Goal: Task Accomplishment & Management: Use online tool/utility

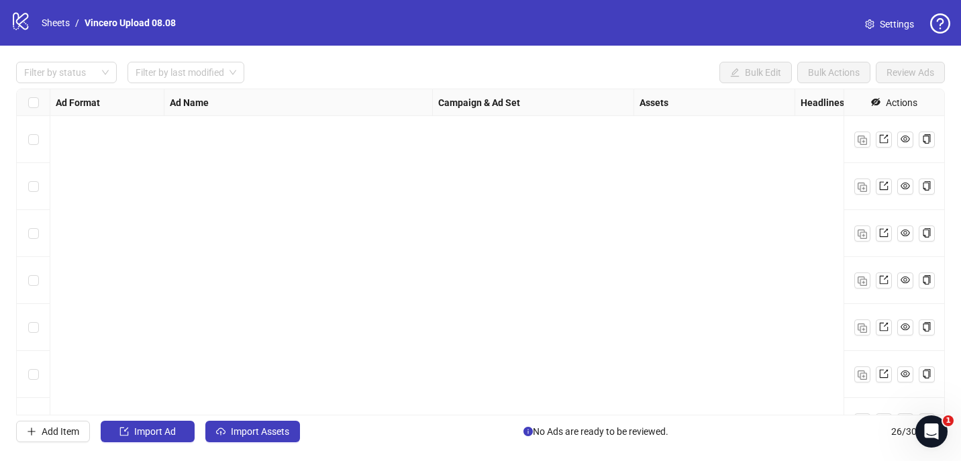
click at [254, 434] on span "Import Assets" at bounding box center [260, 431] width 58 height 11
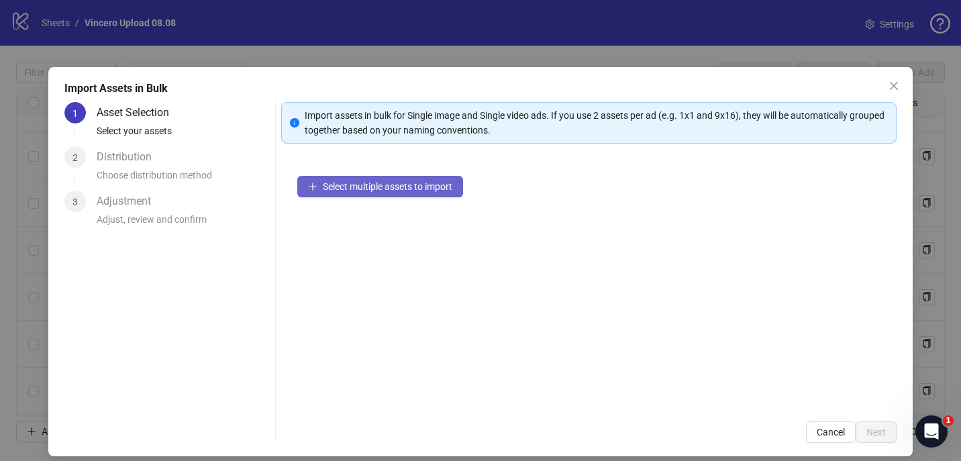
click at [355, 181] on span "Select multiple assets to import" at bounding box center [388, 186] width 130 height 11
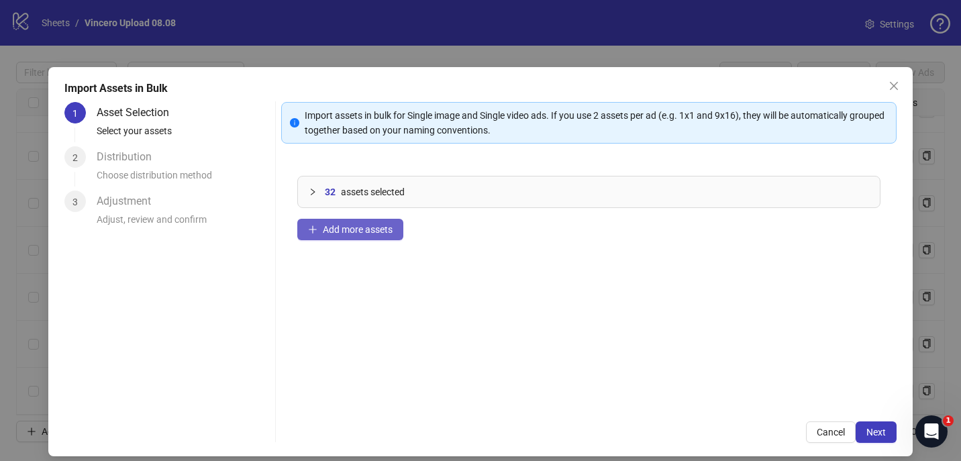
click at [349, 232] on span "Add more assets" at bounding box center [358, 229] width 70 height 11
click at [871, 439] on button "Next" at bounding box center [876, 432] width 41 height 21
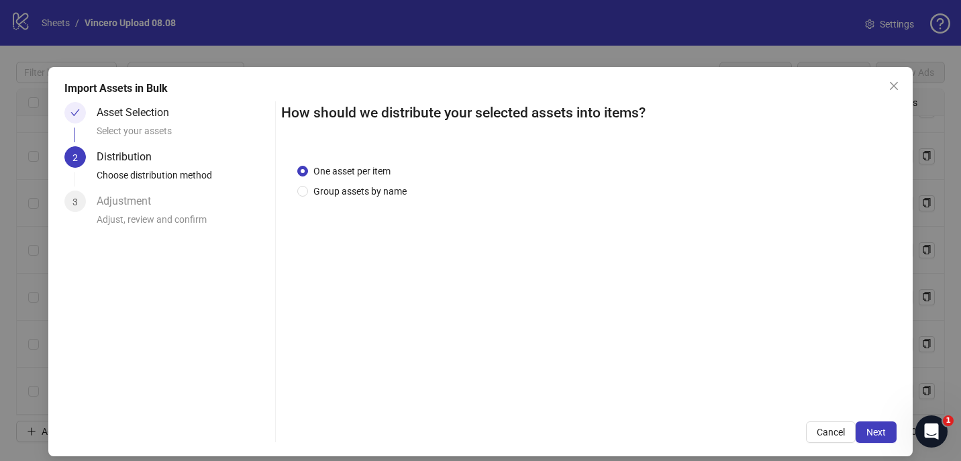
click at [379, 181] on div "One asset per item Group assets by name" at bounding box center [354, 181] width 115 height 35
click at [379, 190] on span "Group assets by name" at bounding box center [360, 191] width 104 height 15
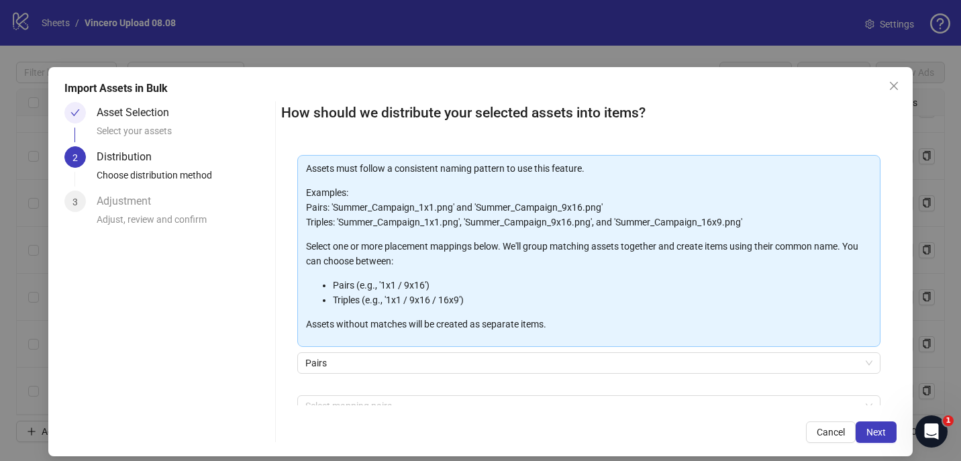
scroll to position [135, 0]
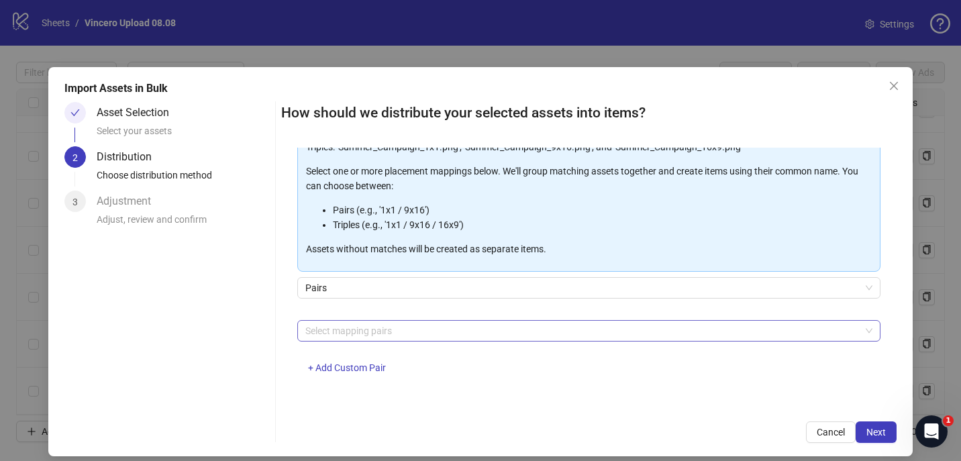
click at [391, 336] on div at bounding box center [582, 330] width 564 height 19
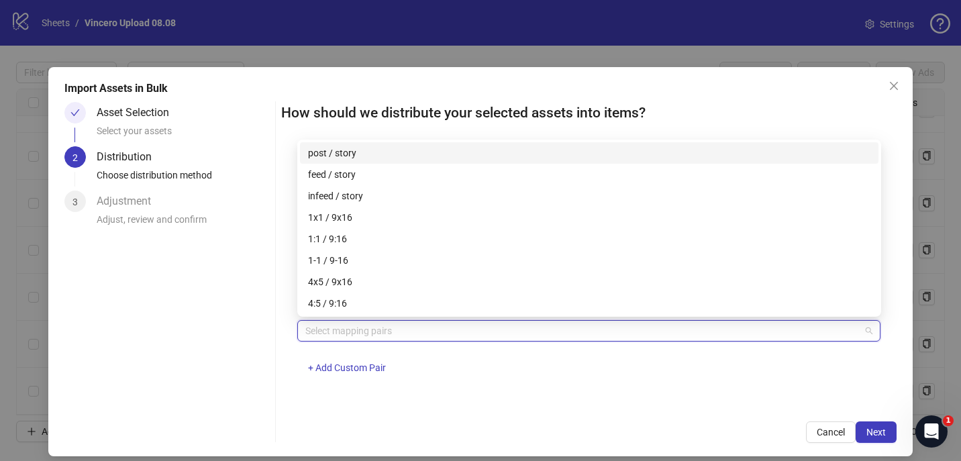
click at [485, 391] on div "One asset per item Group assets by name Assets must follow a consistent naming …" at bounding box center [589, 277] width 616 height 258
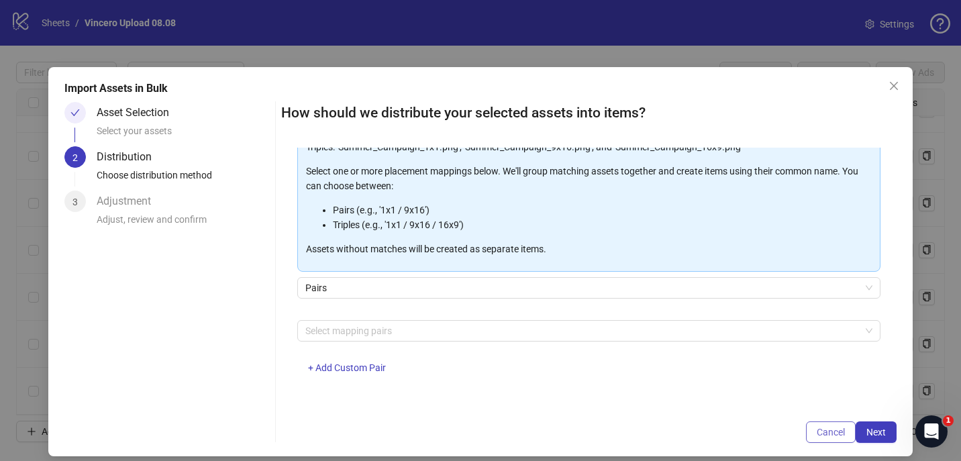
click at [818, 432] on span "Cancel" at bounding box center [831, 432] width 28 height 11
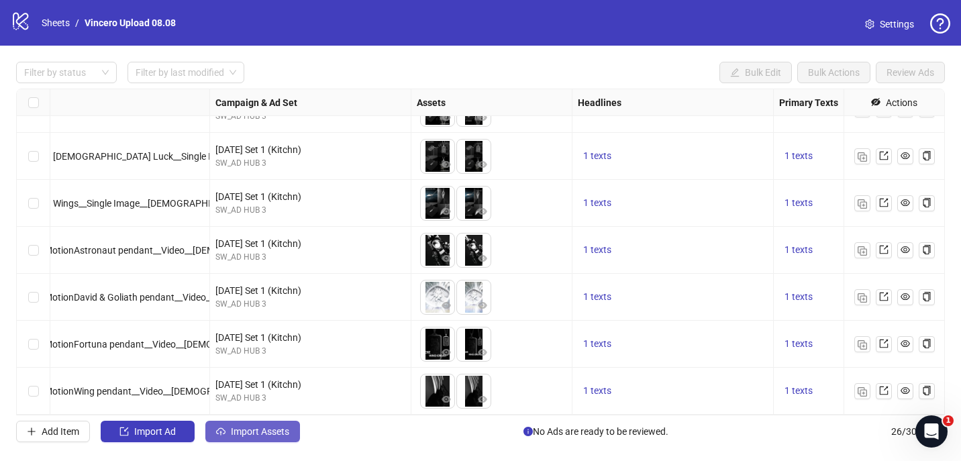
click at [279, 441] on button "Import Assets" at bounding box center [252, 431] width 95 height 21
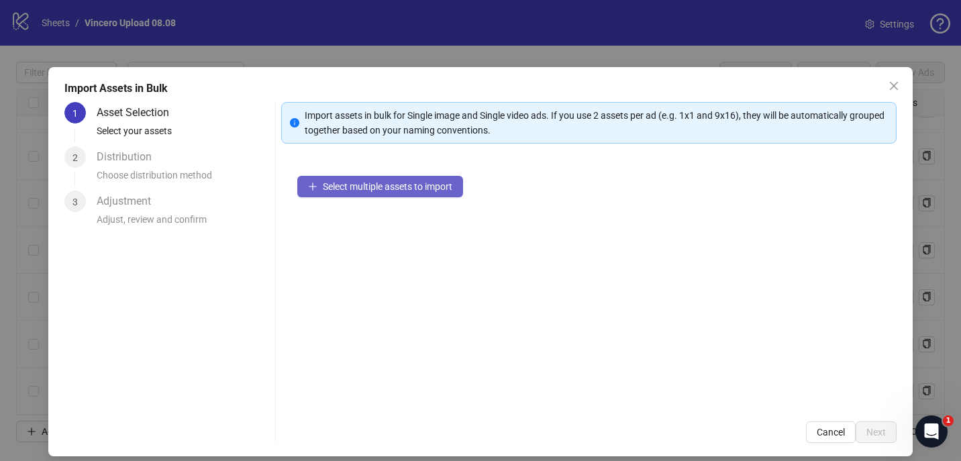
click at [404, 191] on span "Select multiple assets to import" at bounding box center [388, 186] width 130 height 11
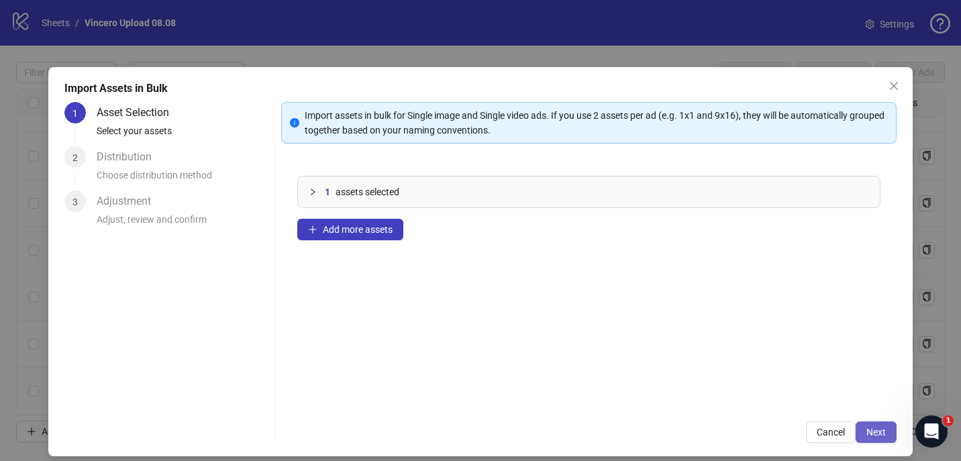
click at [884, 431] on span "Next" at bounding box center [876, 432] width 19 height 11
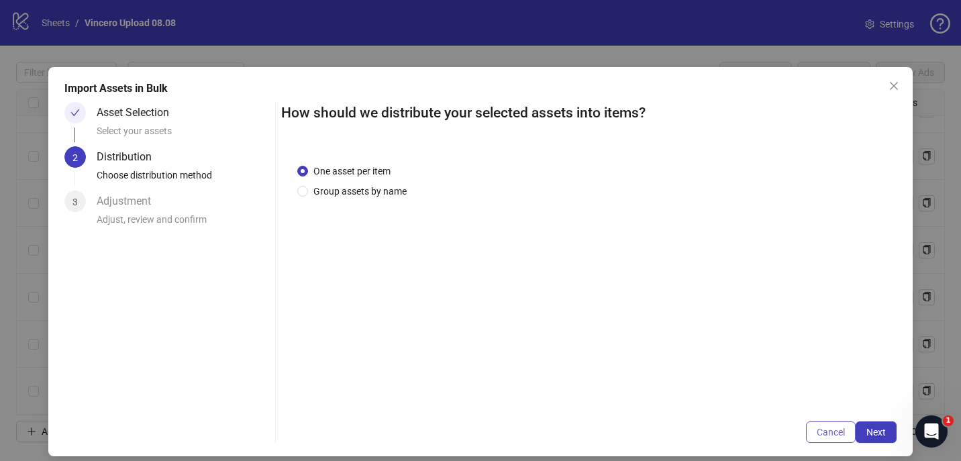
click at [825, 433] on span "Cancel" at bounding box center [831, 432] width 28 height 11
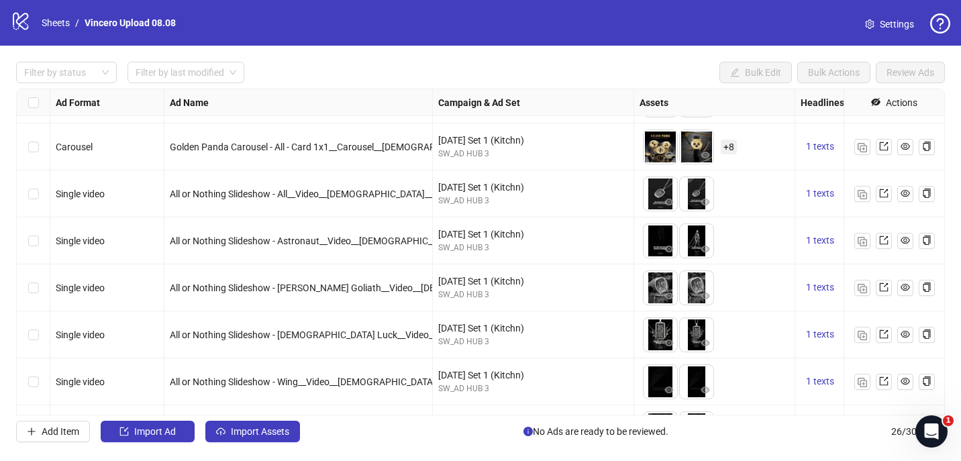
scroll to position [153, 0]
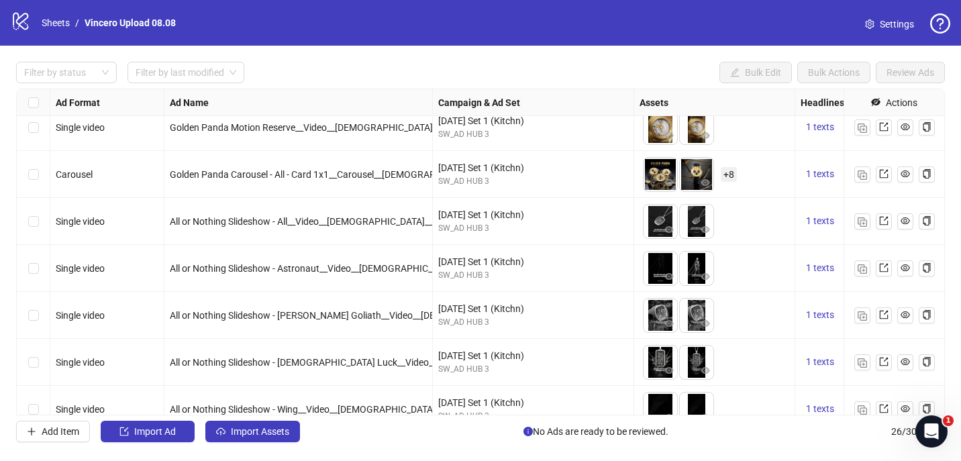
click at [353, 178] on span "Golden Panda Carousel - All - Card 1x1__Carousel__[DEMOGRAPHIC_DATA]__Mens Watc…" at bounding box center [377, 174] width 415 height 11
click at [860, 179] on img "button" at bounding box center [862, 174] width 9 height 9
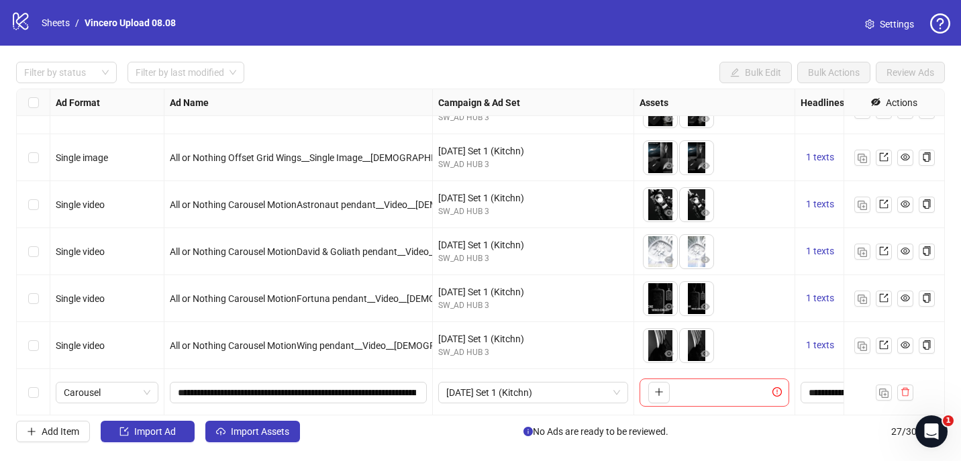
scroll to position [970, 0]
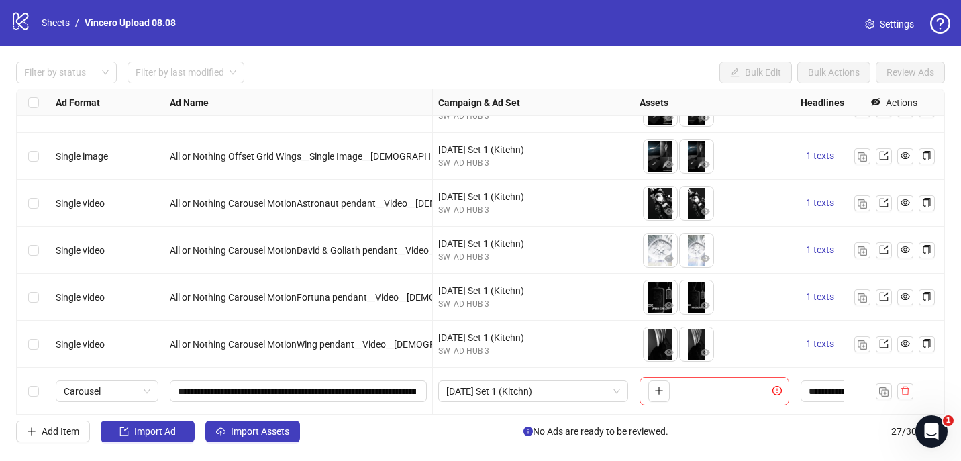
click at [673, 391] on div "To pick up a draggable item, press the space bar. While dragging, use the arrow…" at bounding box center [715, 391] width 150 height 28
click at [666, 391] on button "button" at bounding box center [658, 391] width 21 height 21
click at [290, 388] on input "**********" at bounding box center [297, 391] width 238 height 15
type input "**********"
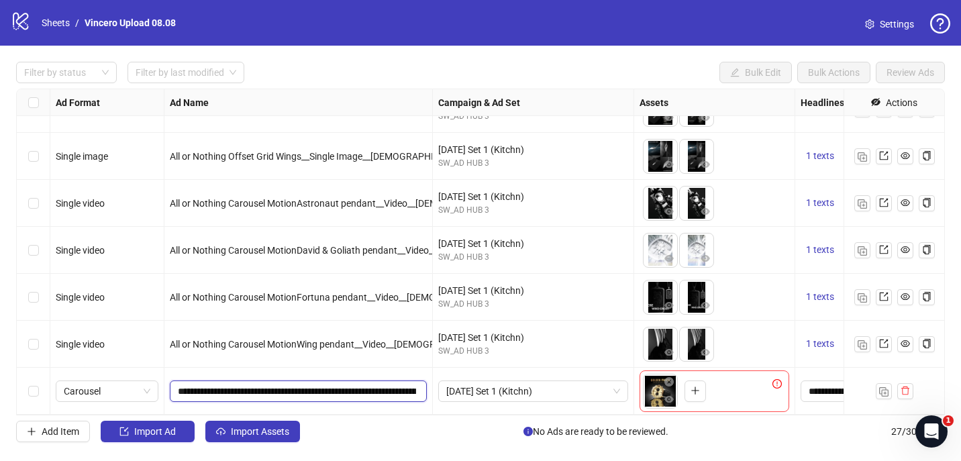
click at [277, 392] on input "**********" at bounding box center [297, 391] width 238 height 15
click at [348, 393] on input "**********" at bounding box center [297, 391] width 238 height 15
type input "**********"
click at [689, 393] on button "button" at bounding box center [695, 391] width 21 height 21
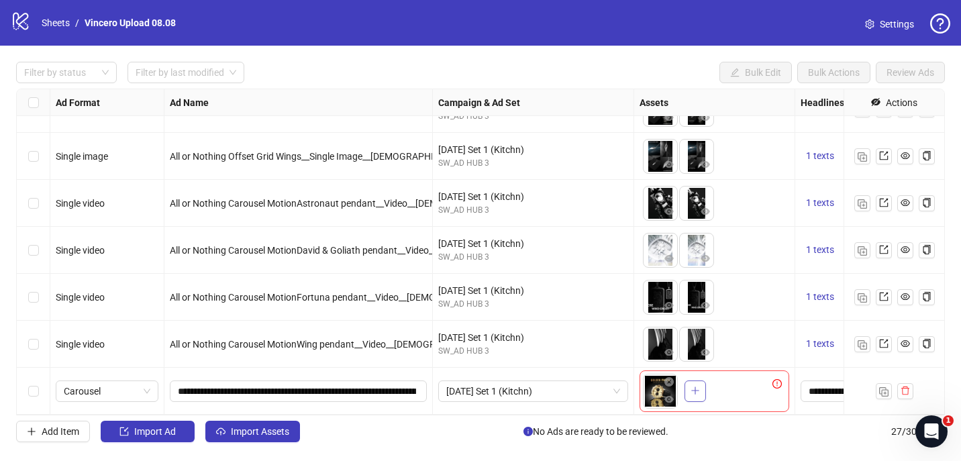
click at [703, 392] on div "To pick up a draggable item, press the space bar. While dragging, use the arrow…" at bounding box center [674, 391] width 63 height 35
click at [737, 388] on button "button" at bounding box center [731, 391] width 21 height 21
click at [734, 387] on icon "plus" at bounding box center [731, 390] width 9 height 9
click at [726, 391] on span "+ 1" at bounding box center [729, 391] width 16 height 15
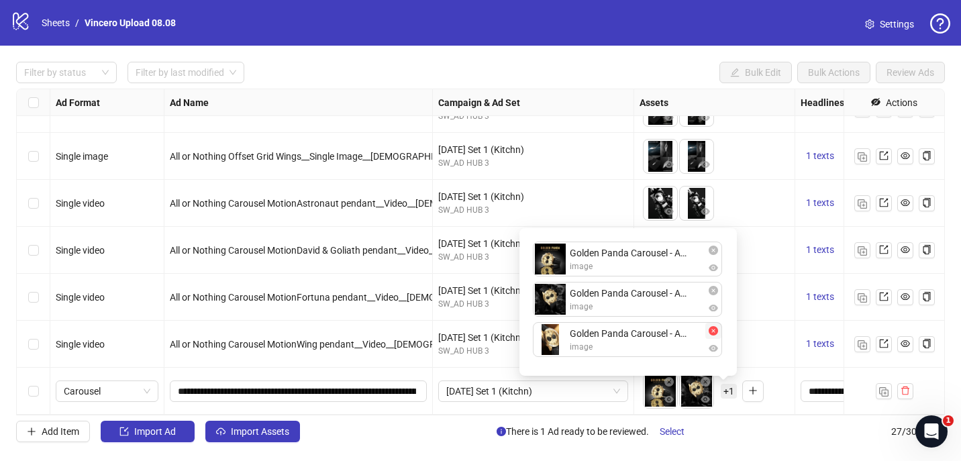
click at [712, 330] on icon "close-circle" at bounding box center [713, 330] width 9 height 9
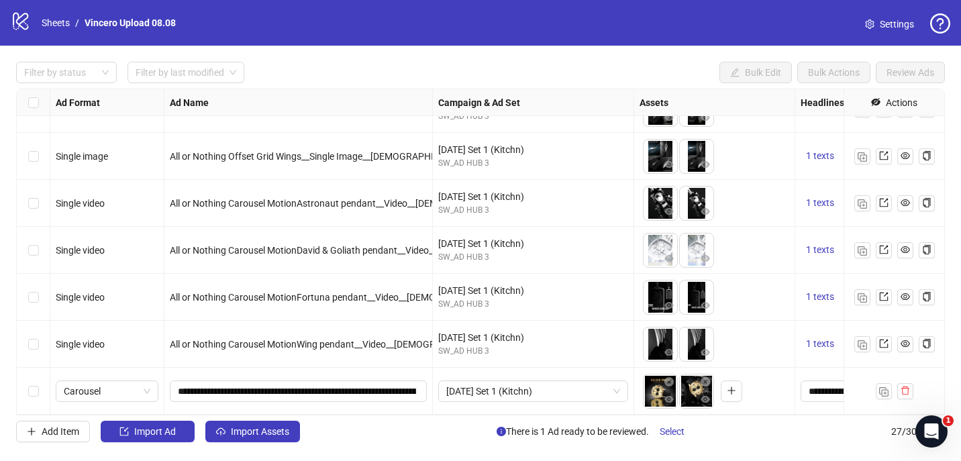
click at [752, 394] on div "To pick up a draggable item, press the space bar. While dragging, use the arrow…" at bounding box center [715, 391] width 150 height 42
click at [736, 394] on button "button" at bounding box center [731, 391] width 21 height 21
click at [746, 396] on button "button" at bounding box center [752, 391] width 21 height 21
click at [752, 396] on span "button" at bounding box center [752, 390] width 9 height 11
click at [736, 396] on span "+ 2" at bounding box center [729, 391] width 16 height 15
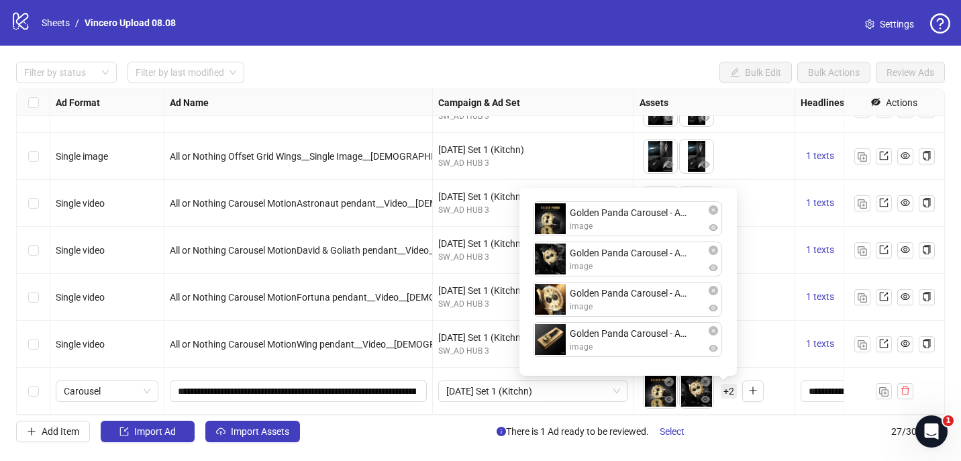
click at [684, 419] on div "Filter by status Filter by last modified Bulk Edit Bulk Actions Review Ads Ad F…" at bounding box center [480, 252] width 961 height 413
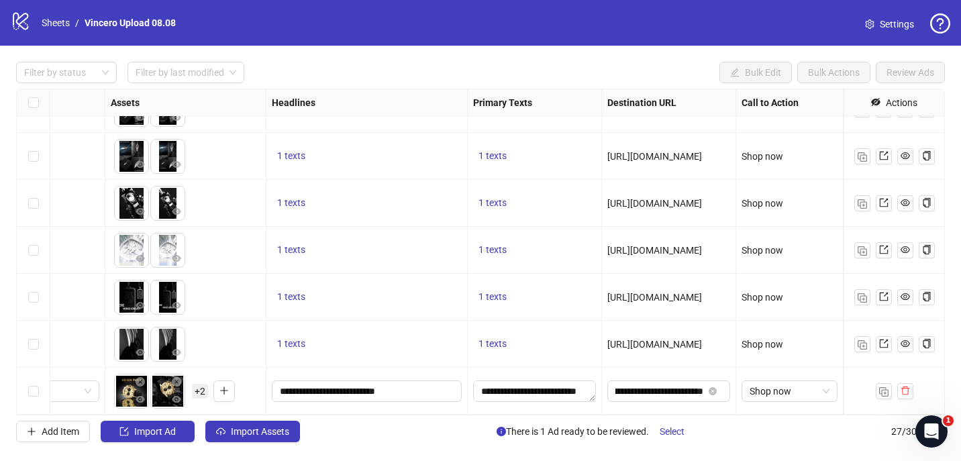
scroll to position [970, 0]
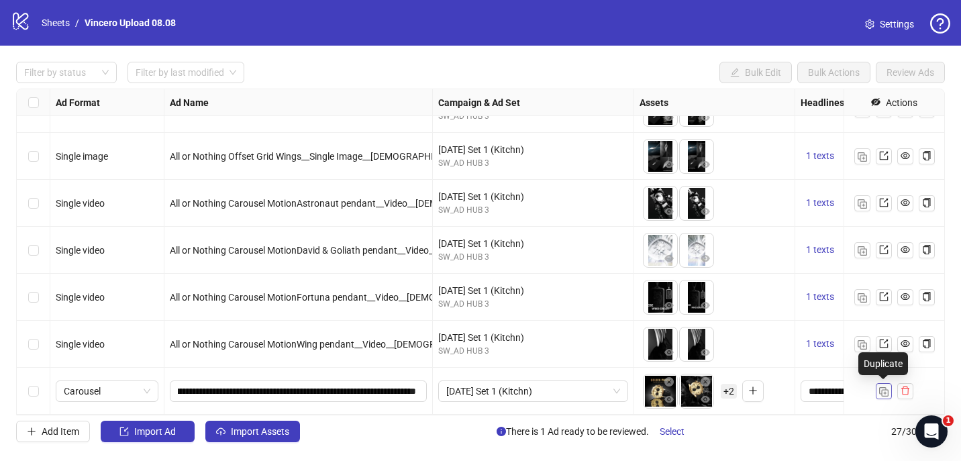
click at [885, 396] on img "button" at bounding box center [883, 391] width 9 height 9
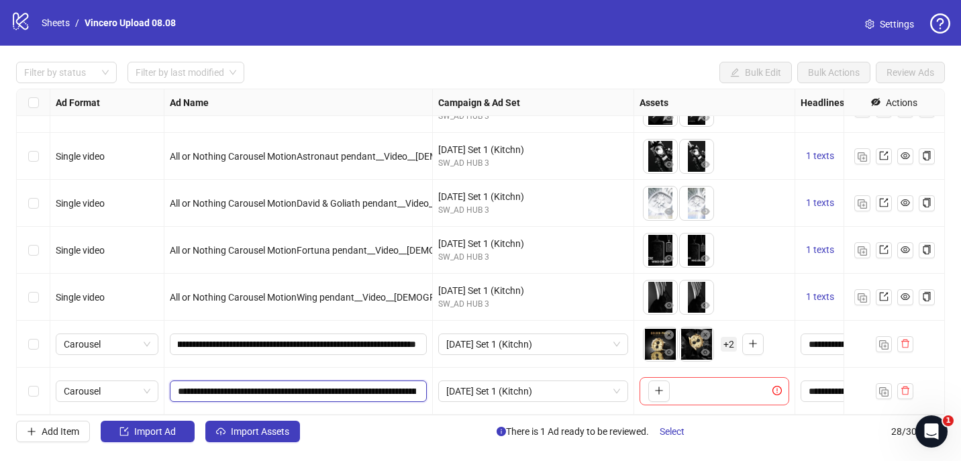
click at [287, 389] on input "**********" at bounding box center [297, 391] width 238 height 15
type input "**********"
click at [664, 397] on button "button" at bounding box center [658, 391] width 21 height 21
click at [700, 393] on button "button" at bounding box center [695, 391] width 21 height 21
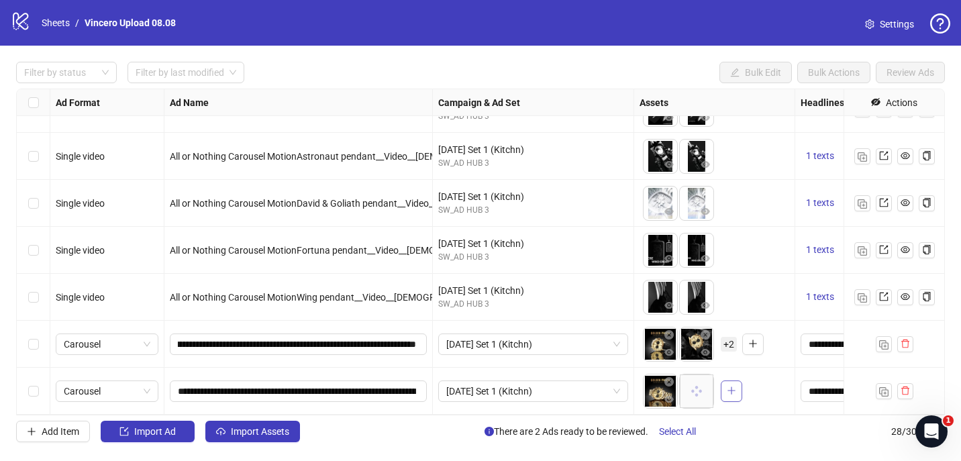
click at [735, 391] on icon "plus" at bounding box center [731, 391] width 7 height 1
click at [761, 398] on button "button" at bounding box center [752, 391] width 21 height 21
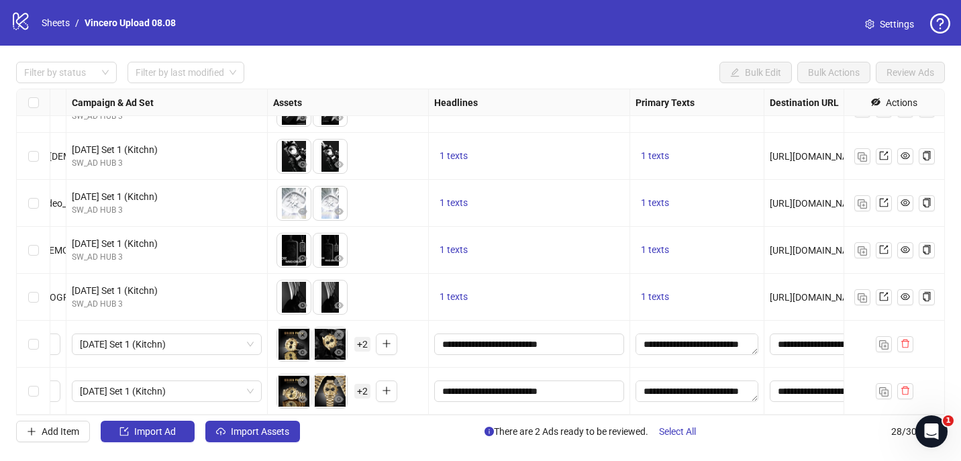
scroll to position [1017, 529]
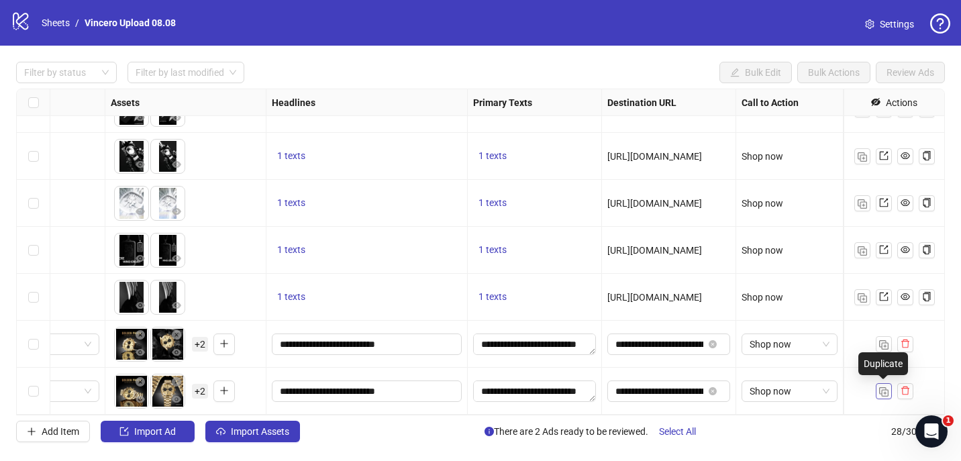
click at [887, 392] on img "button" at bounding box center [883, 391] width 9 height 9
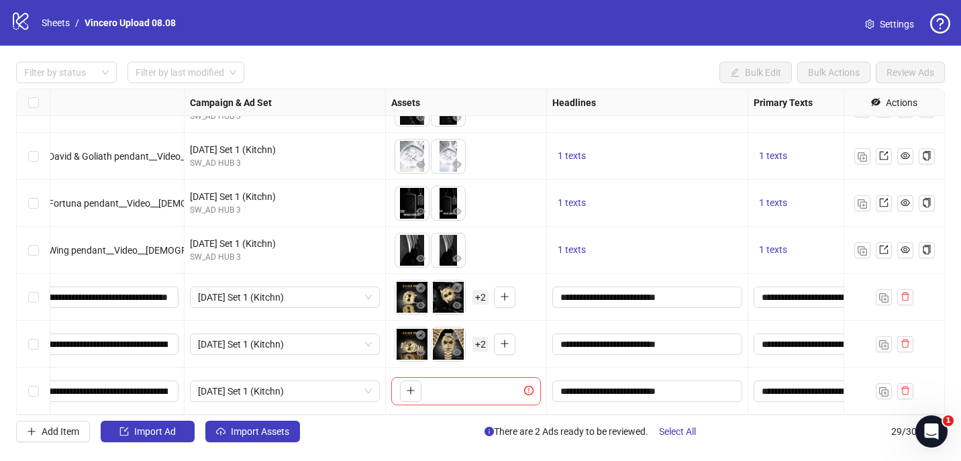
scroll to position [1064, 0]
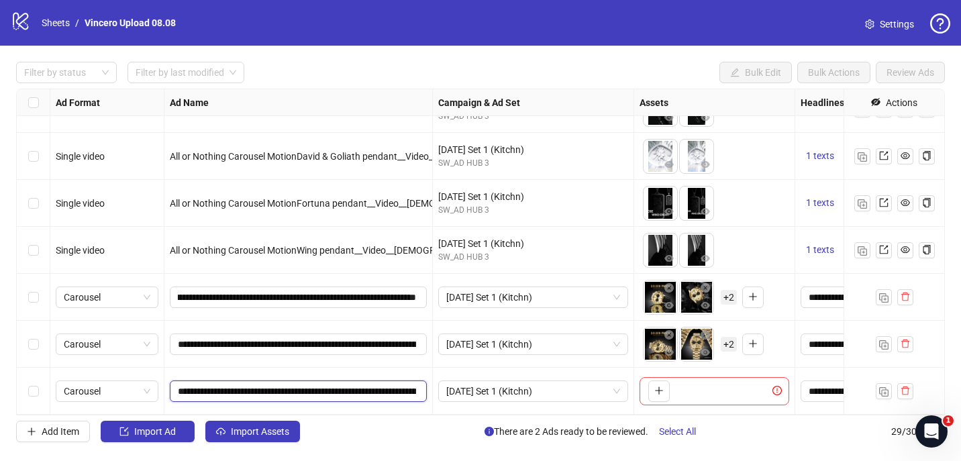
click at [290, 389] on input "**********" at bounding box center [297, 391] width 238 height 15
type input "**********"
click at [667, 389] on button "button" at bounding box center [658, 391] width 21 height 21
click at [699, 392] on icon "plus" at bounding box center [695, 390] width 9 height 9
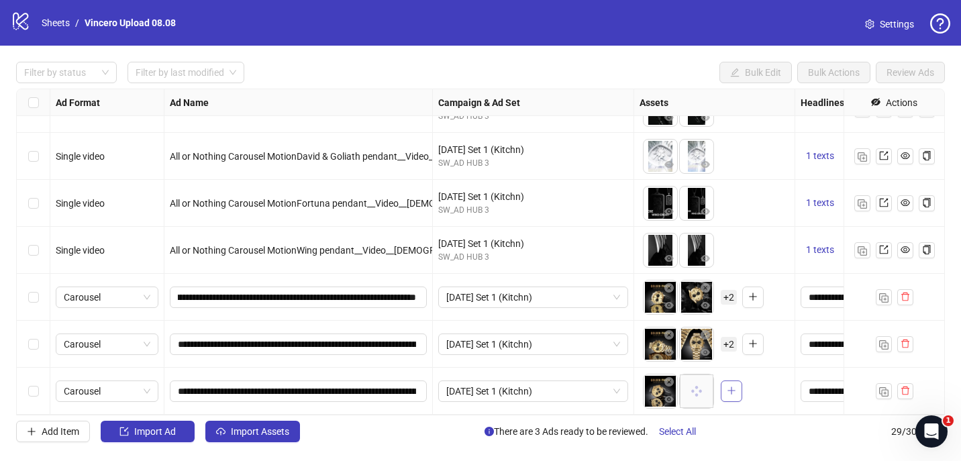
click at [735, 393] on icon "plus" at bounding box center [731, 390] width 9 height 9
click at [761, 391] on button "button" at bounding box center [752, 391] width 21 height 21
click at [728, 391] on span "+ 2" at bounding box center [729, 391] width 16 height 15
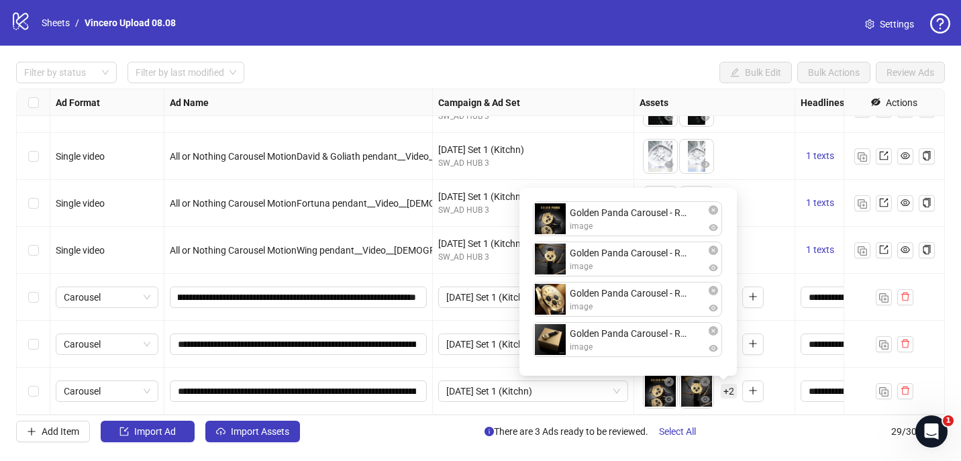
click at [548, 413] on div "[DATE] Set 1 (Kitchn)" at bounding box center [533, 391] width 201 height 47
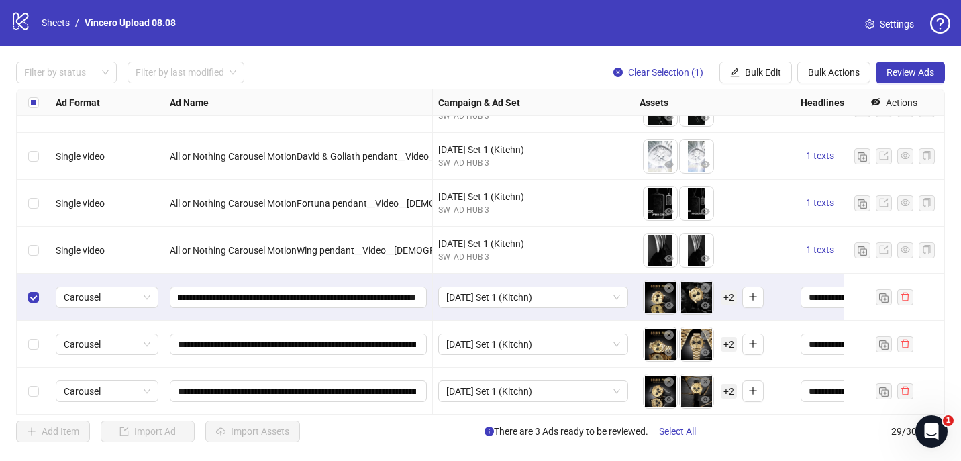
click at [33, 332] on div "Select row 28" at bounding box center [34, 344] width 34 height 47
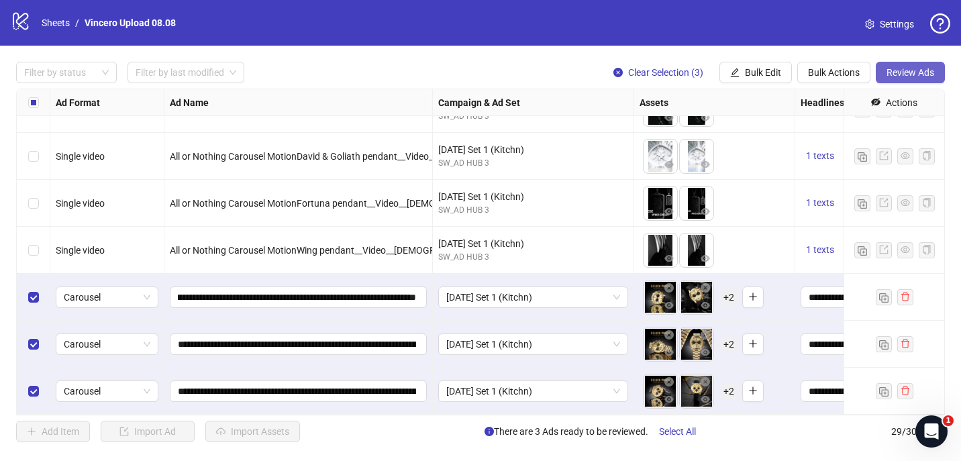
click at [900, 64] on button "Review Ads" at bounding box center [910, 72] width 69 height 21
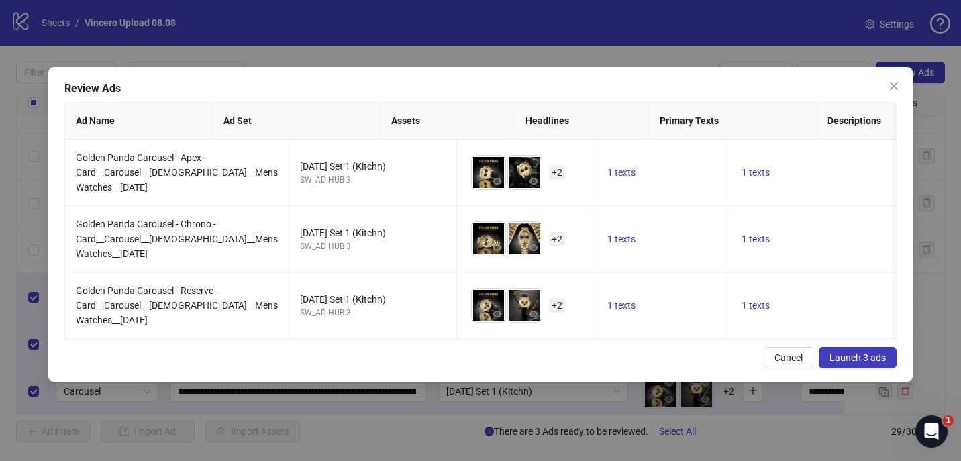
click at [842, 363] on span "Launch 3 ads" at bounding box center [858, 357] width 56 height 11
